Goal: Transaction & Acquisition: Purchase product/service

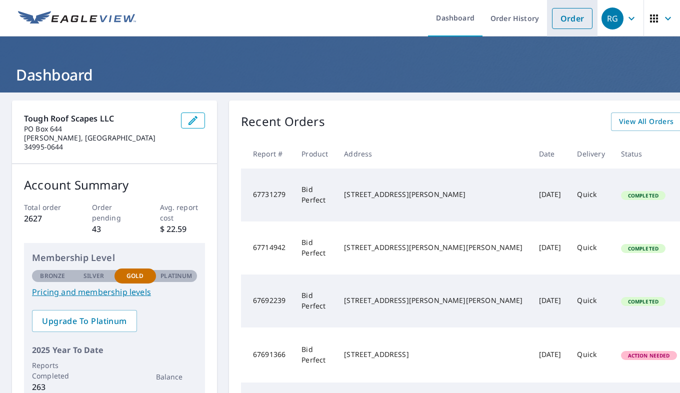
click at [575, 20] on link "Order" at bounding box center [572, 18] width 40 height 21
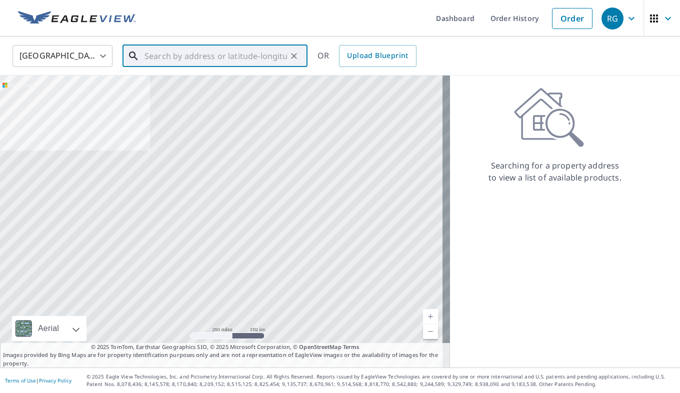
click at [181, 58] on input "text" at bounding box center [215, 56] width 142 height 28
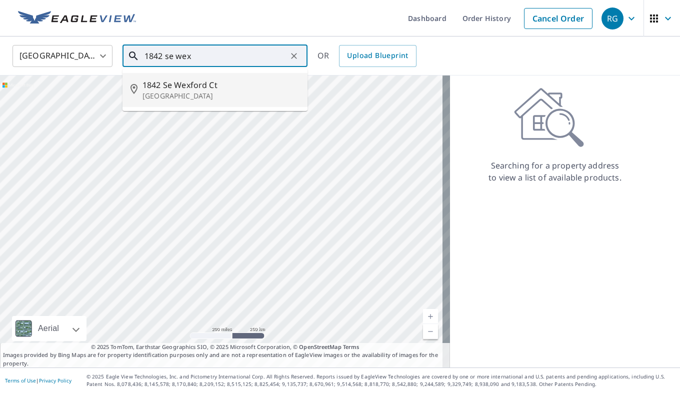
click at [193, 86] on span "1842 Se Wexford Ct" at bounding box center [220, 85] width 157 height 12
type input "[STREET_ADDRESS]"
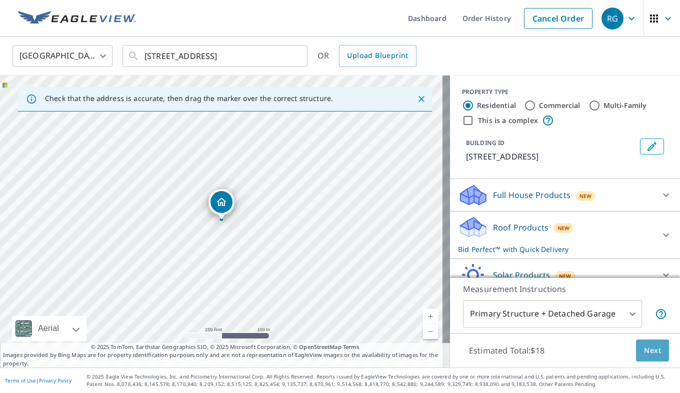
click at [646, 350] on span "Next" at bounding box center [652, 350] width 17 height 12
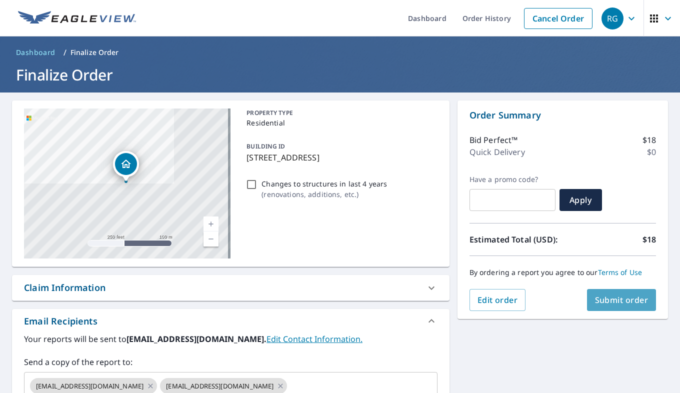
click at [619, 306] on button "Submit order" at bounding box center [621, 300] width 69 height 22
